Goal: Book appointment/travel/reservation

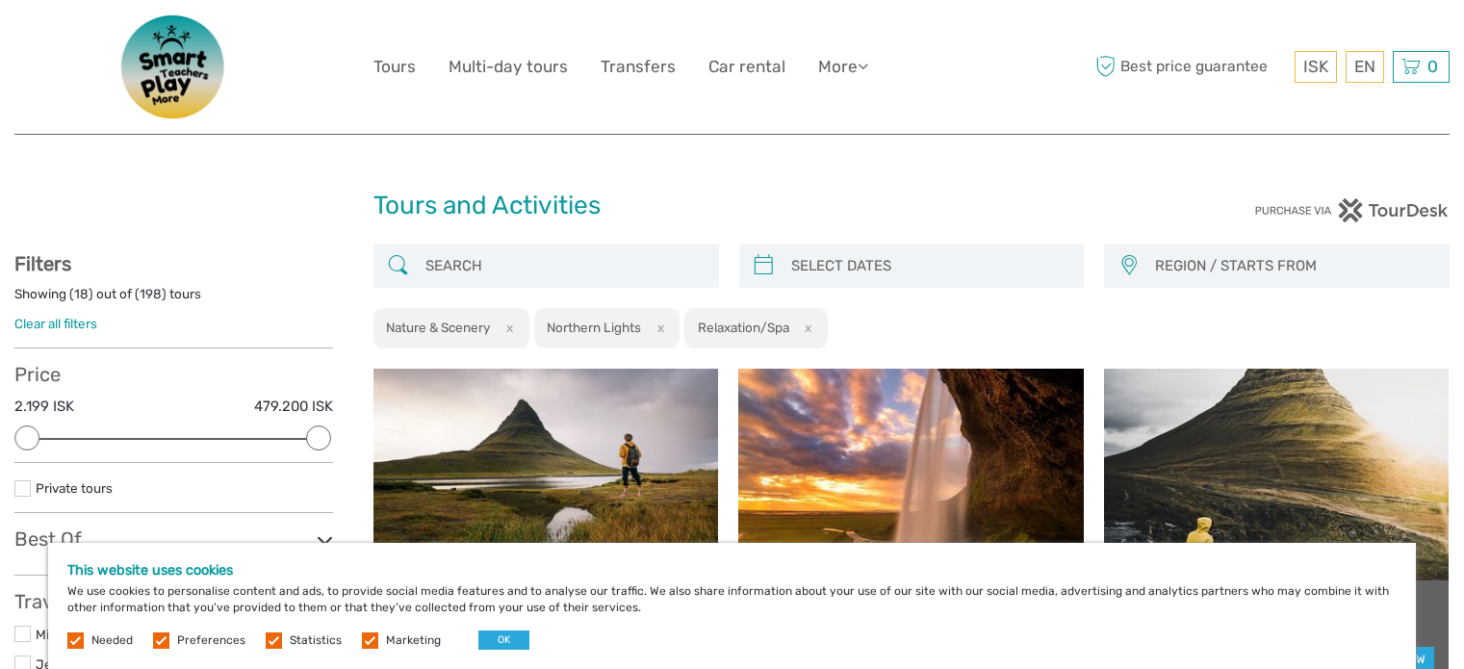
select select
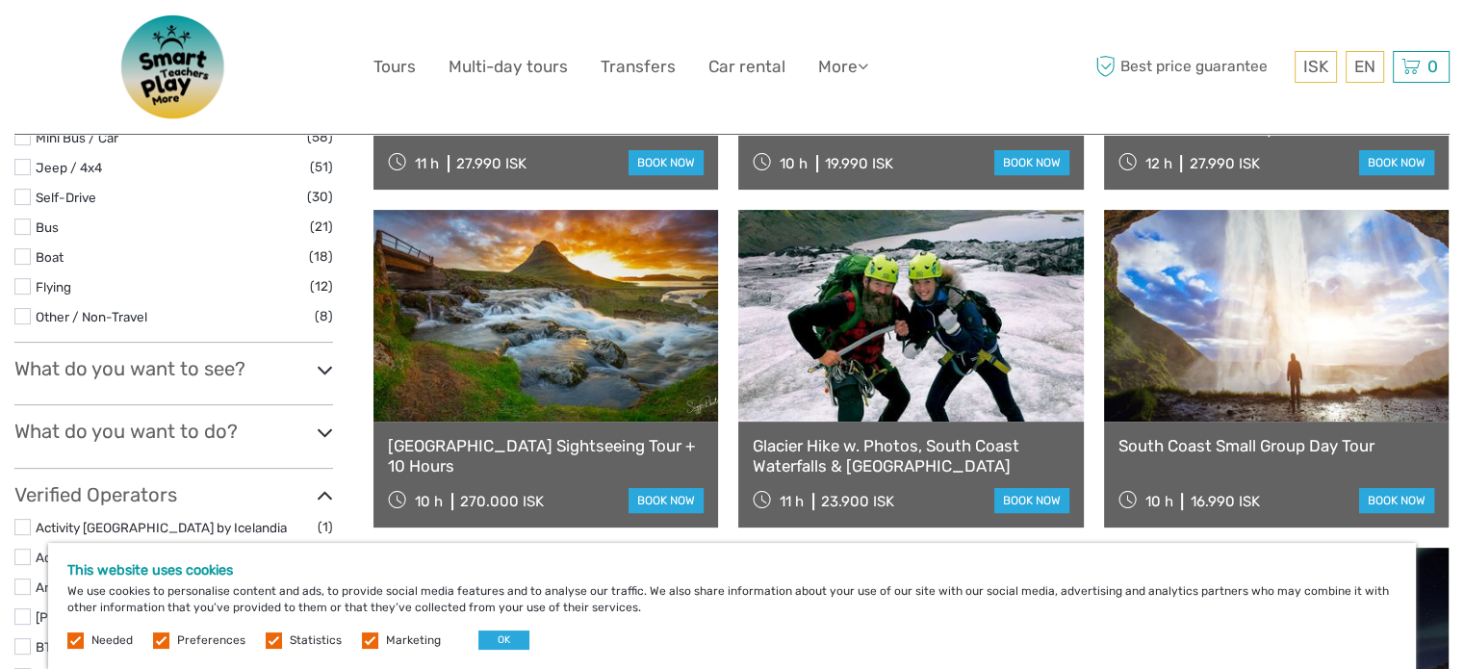
scroll to position [385, 0]
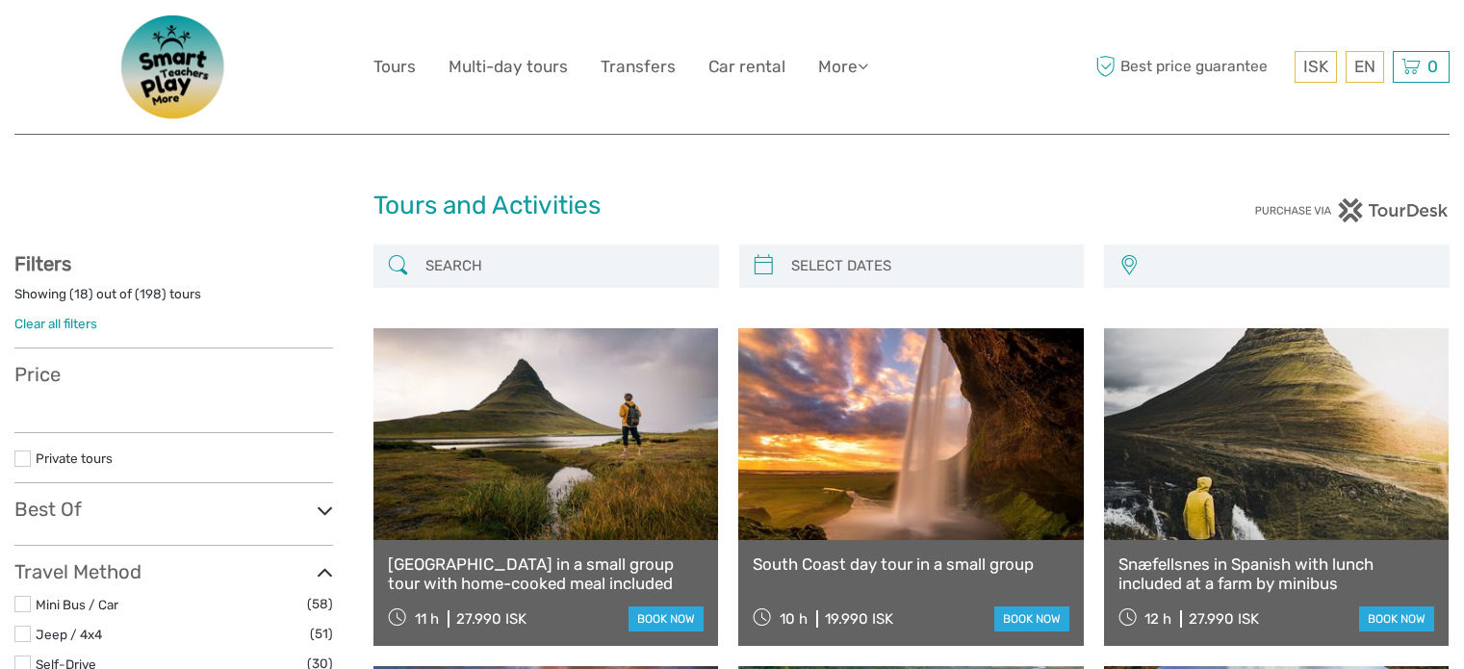
select select
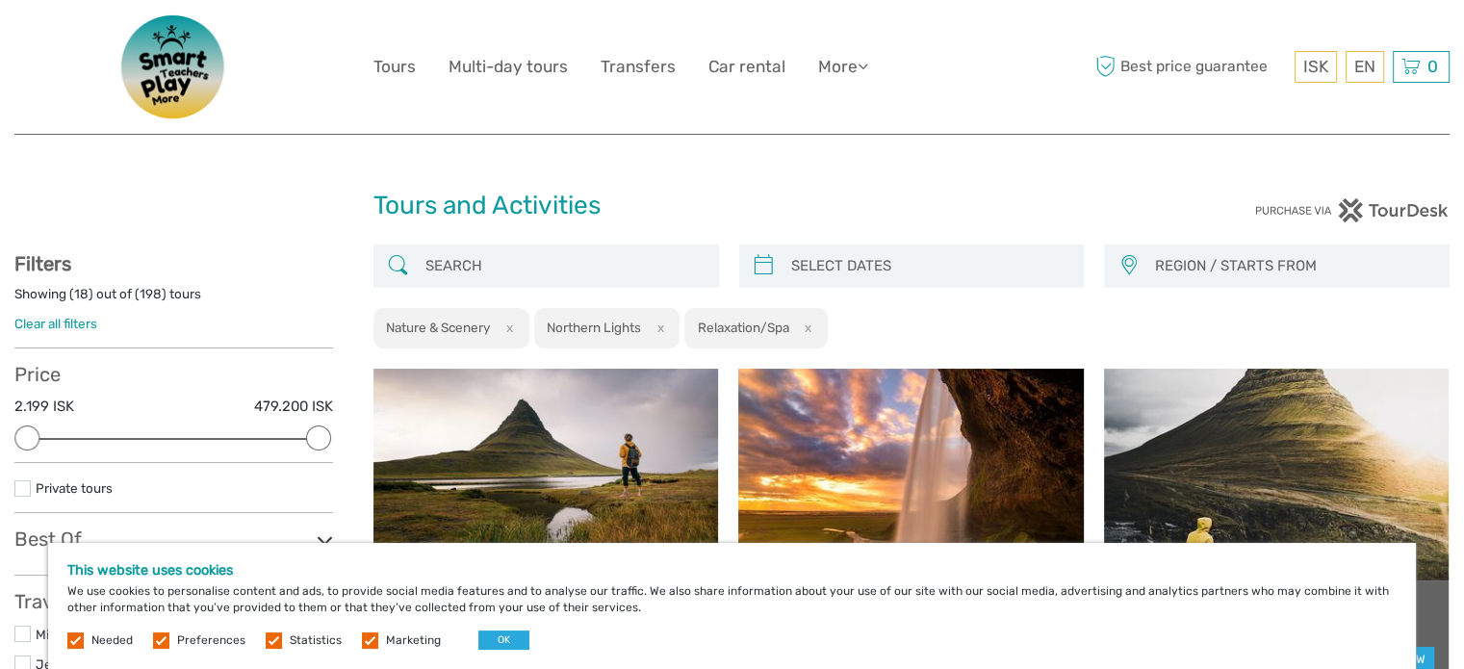
click at [146, 71] on img at bounding box center [174, 66] width 154 height 105
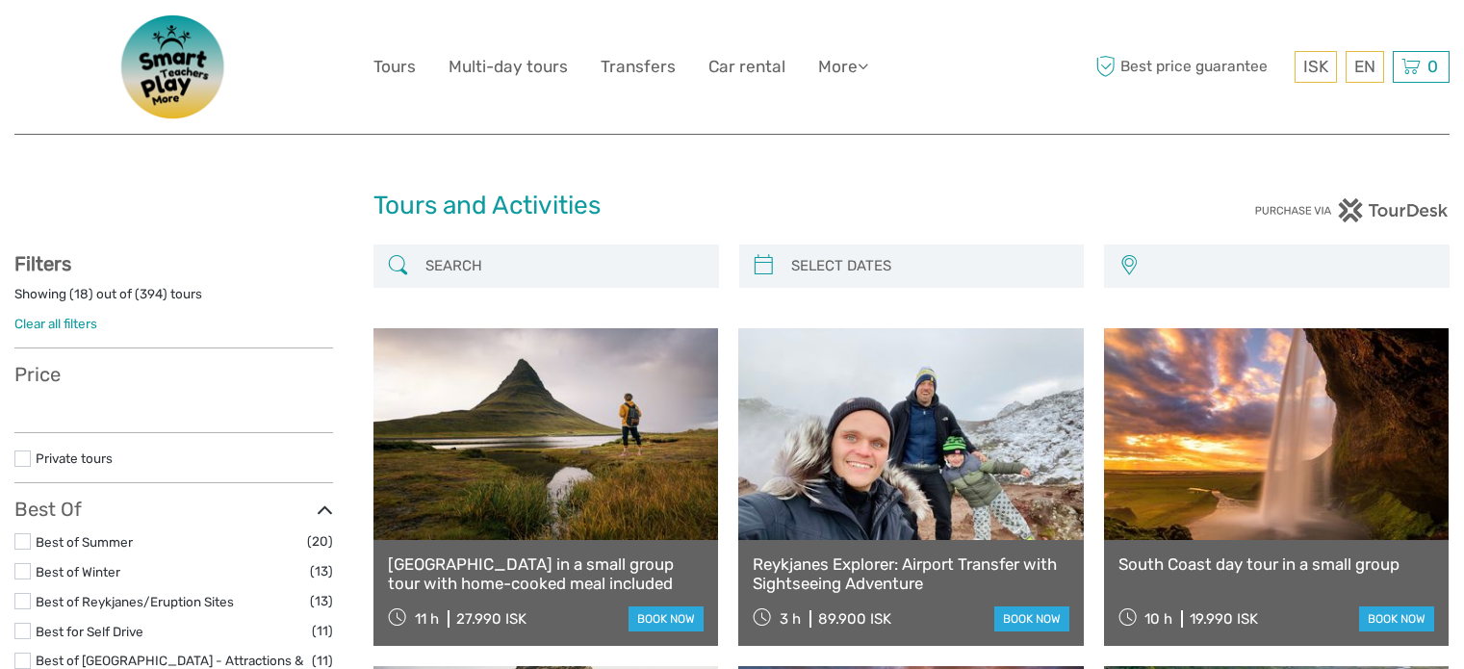
select select
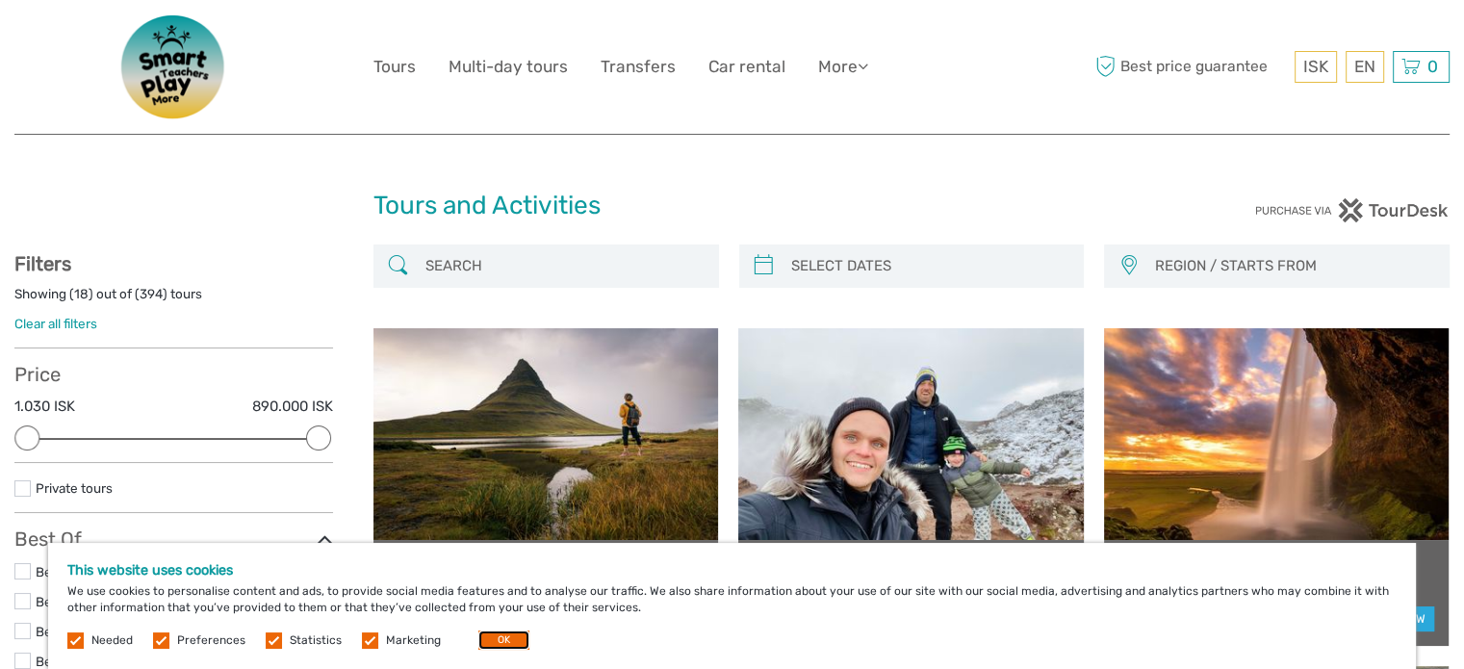
click at [497, 642] on button "OK" at bounding box center [504, 640] width 51 height 19
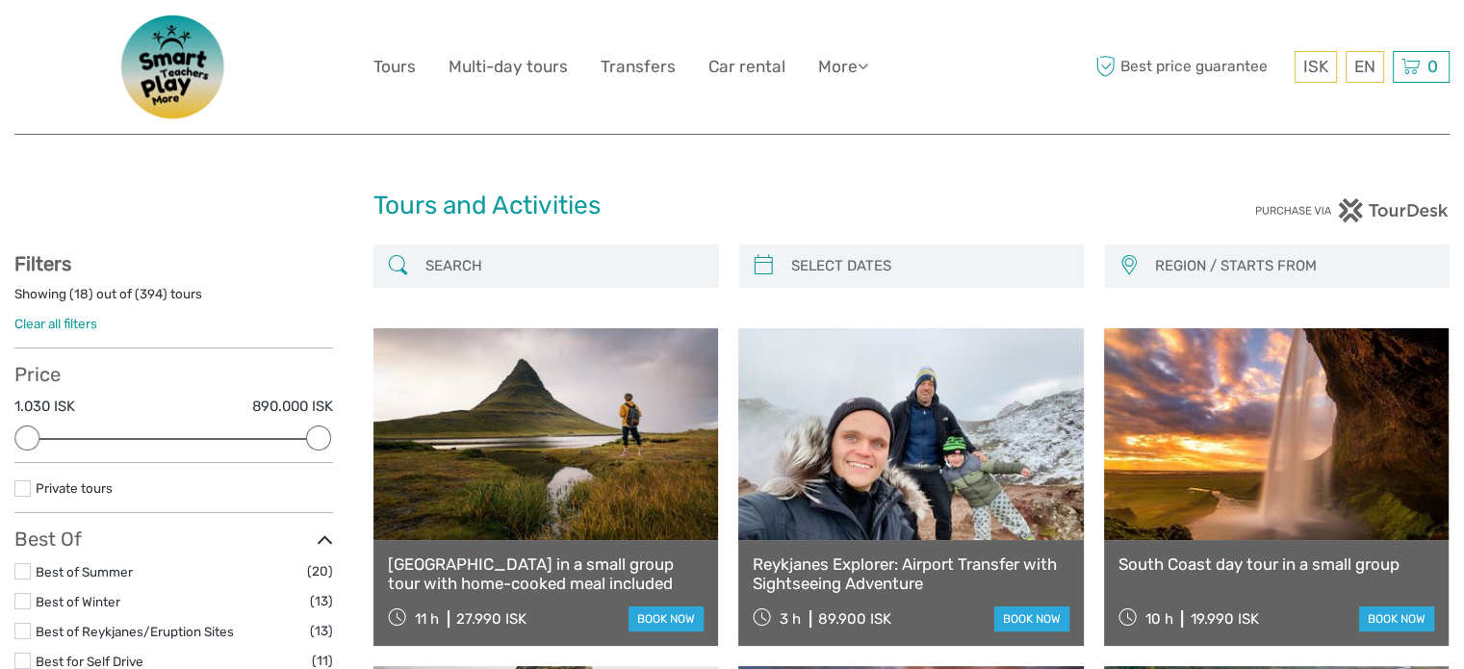
scroll to position [481, 0]
